Goal: Transaction & Acquisition: Register for event/course

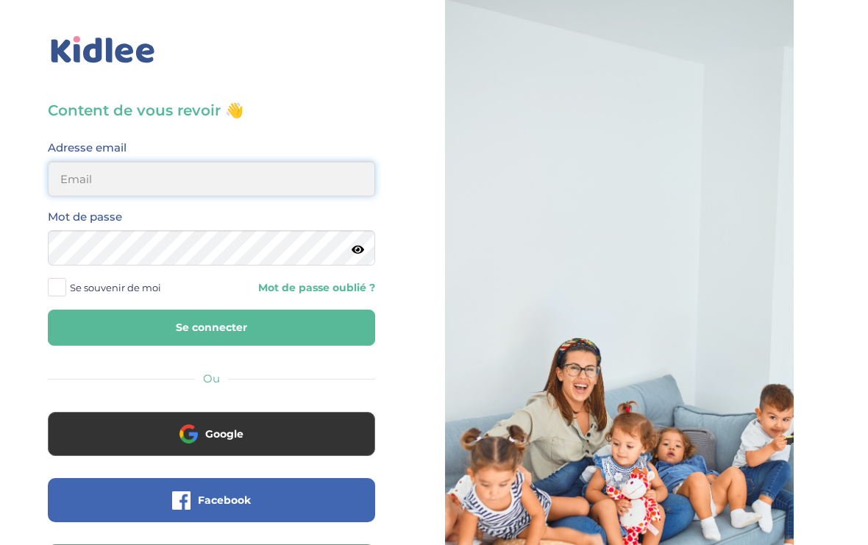
click at [85, 180] on input "email" at bounding box center [211, 178] width 327 height 35
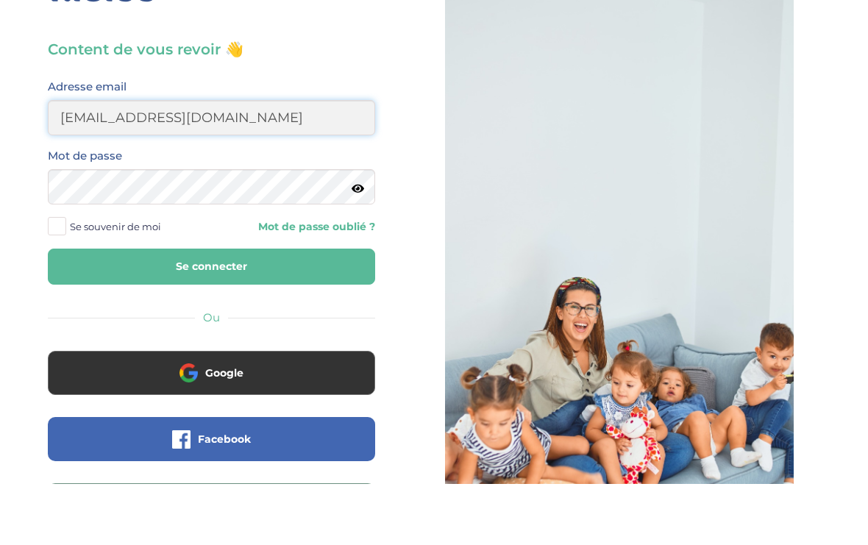
type input "aderdour.manelle@gmail.com"
click at [355, 244] on icon at bounding box center [358, 249] width 13 height 11
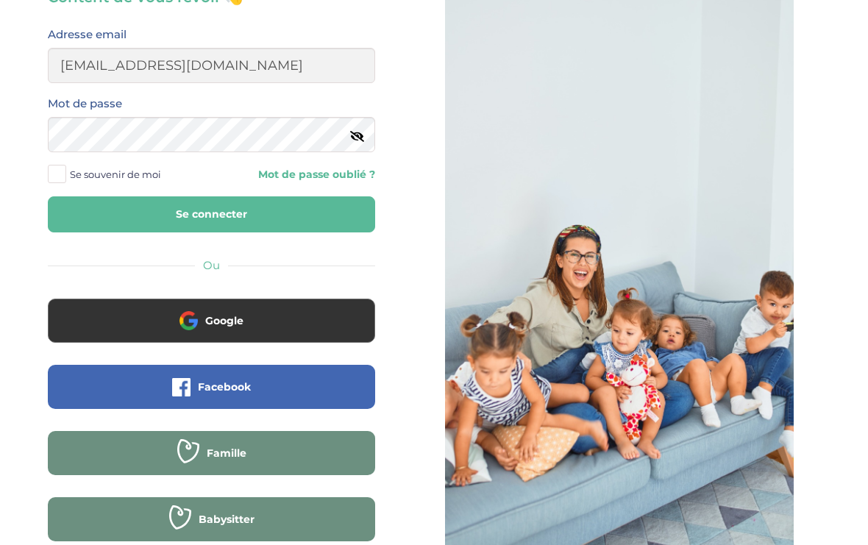
click at [66, 184] on label "Se souvenir de moi" at bounding box center [110, 175] width 124 height 22
click at [0, 0] on input "Se souvenir de moi" at bounding box center [0, 0] width 0 height 0
click at [341, 202] on button "Se connecter" at bounding box center [211, 214] width 327 height 36
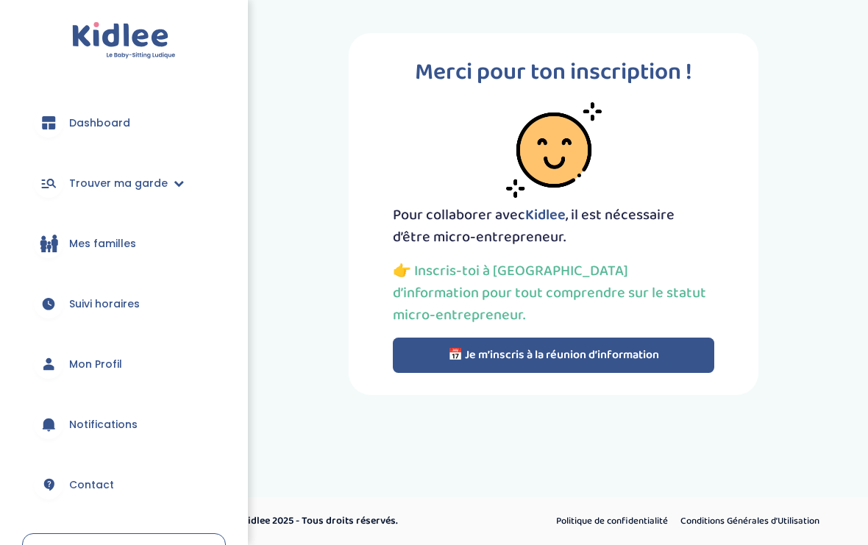
click at [108, 181] on span "Trouver ma garde" at bounding box center [118, 183] width 99 height 15
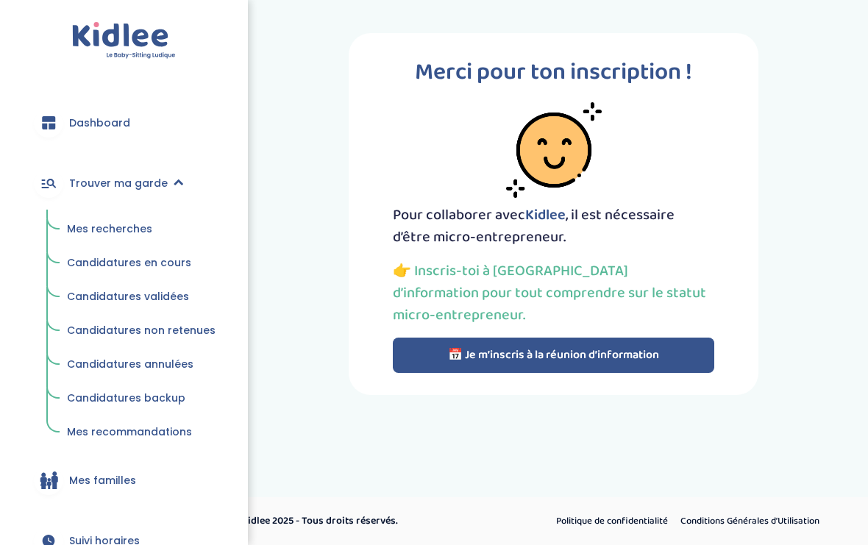
click at [102, 227] on span "Mes recherches" at bounding box center [109, 229] width 85 height 15
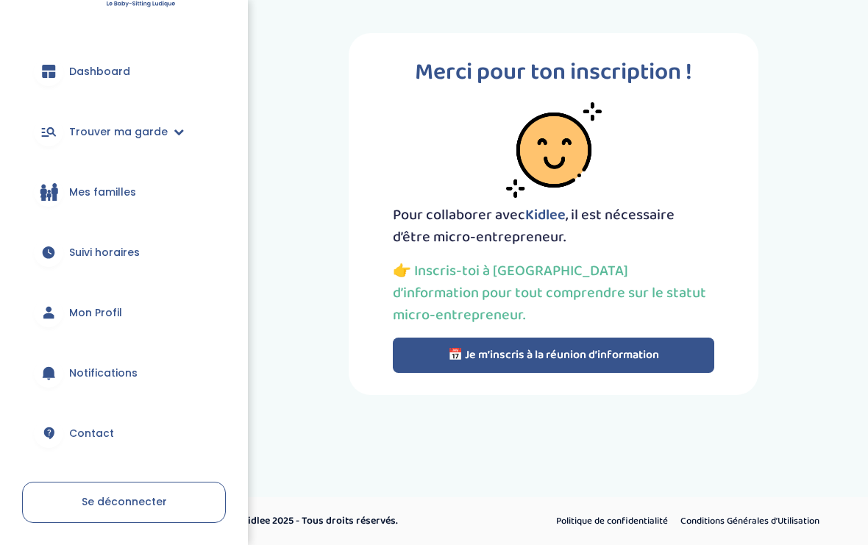
scroll to position [51, 0]
click at [91, 252] on span "Suivi horaires" at bounding box center [104, 253] width 71 height 15
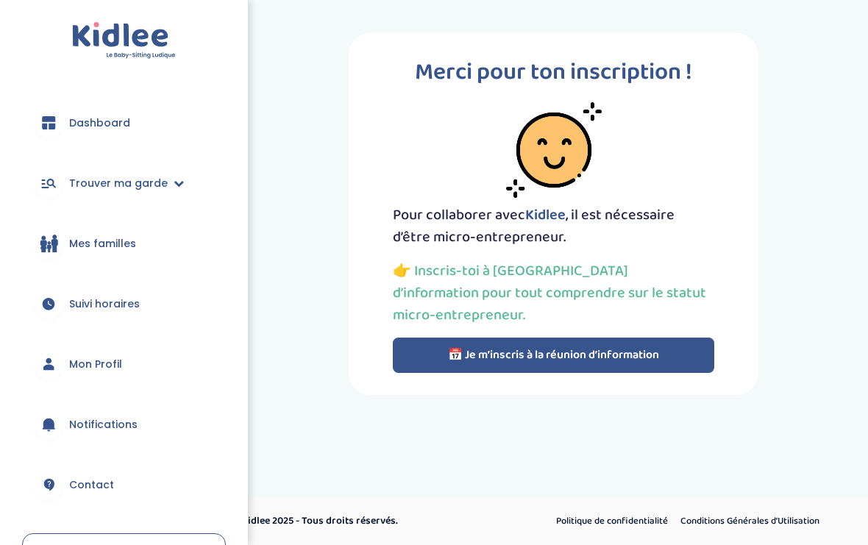
click at [642, 346] on button "📅 Je m’inscris à la réunion d’information" at bounding box center [554, 355] width 322 height 35
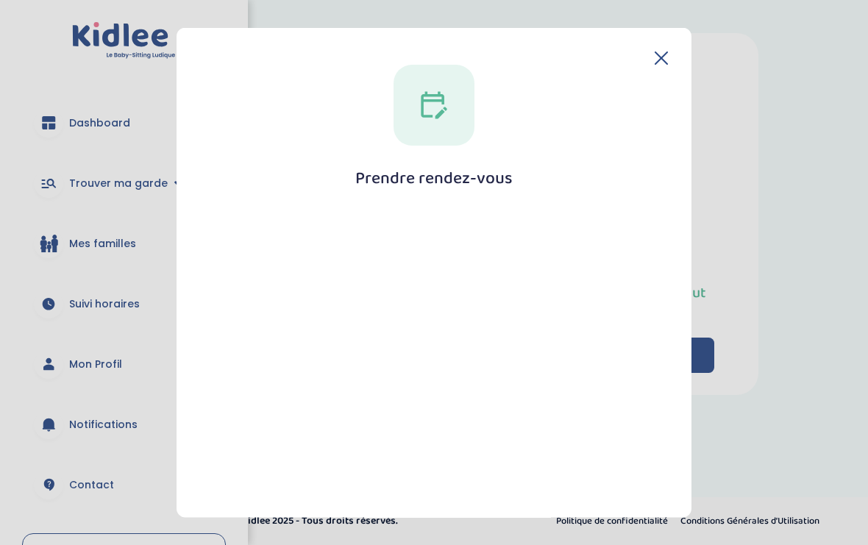
click at [663, 51] on icon at bounding box center [661, 57] width 13 height 13
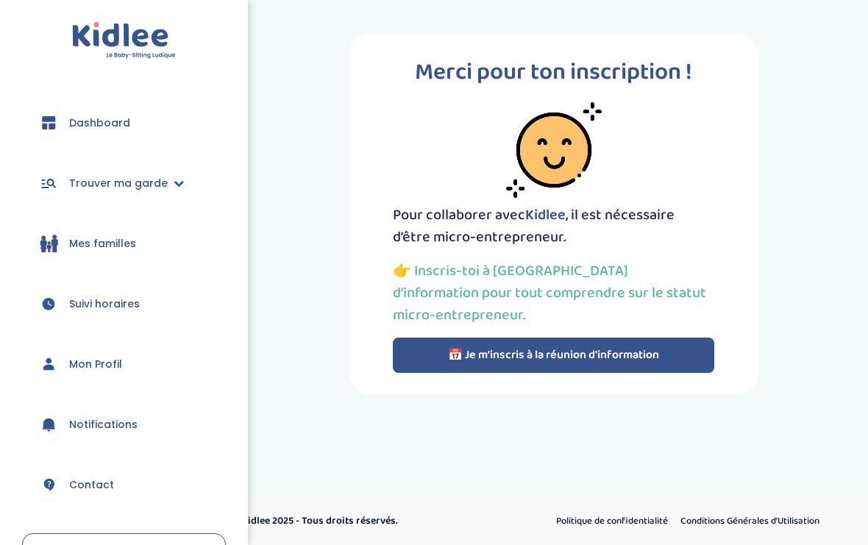
click at [576, 368] on button "📅 Je m’inscris à la réunion d’information" at bounding box center [554, 355] width 322 height 35
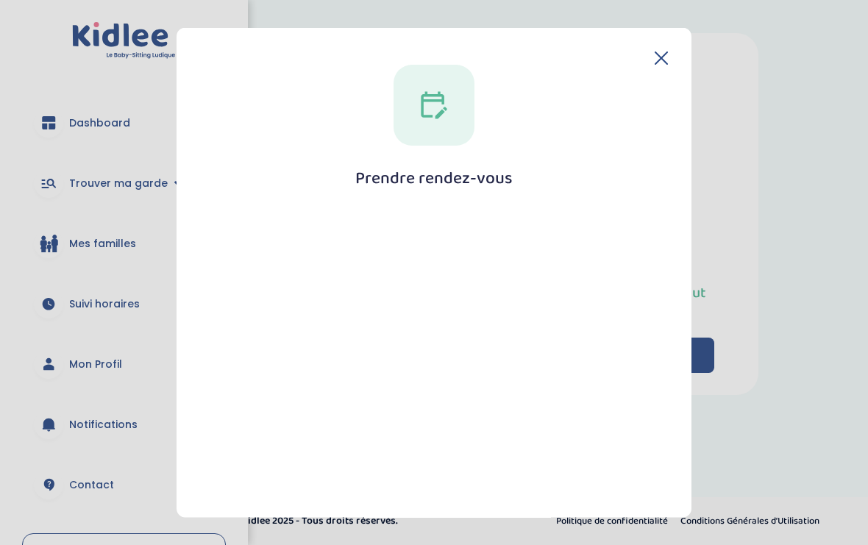
click at [658, 51] on icon at bounding box center [661, 57] width 13 height 13
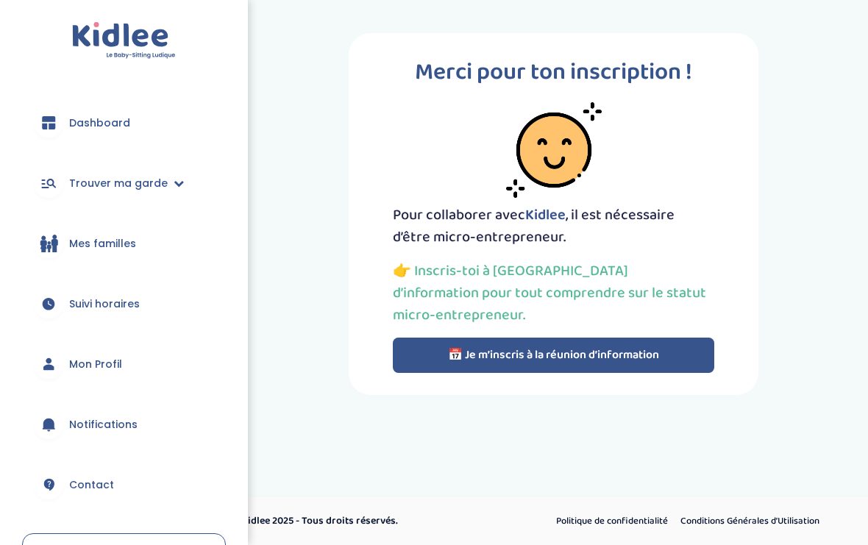
click at [523, 353] on button "📅 Je m’inscris à la réunion d’information" at bounding box center [554, 355] width 322 height 35
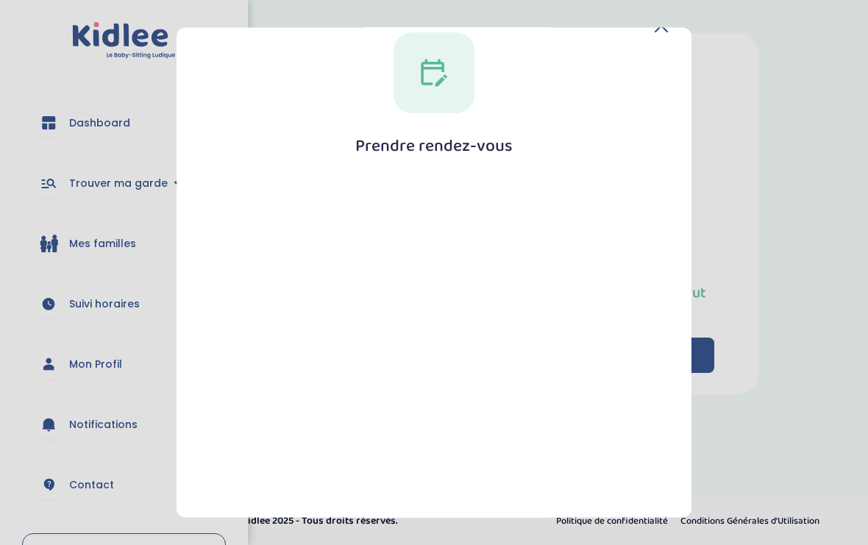
scroll to position [16, 0]
